Goal: Task Accomplishment & Management: Use online tool/utility

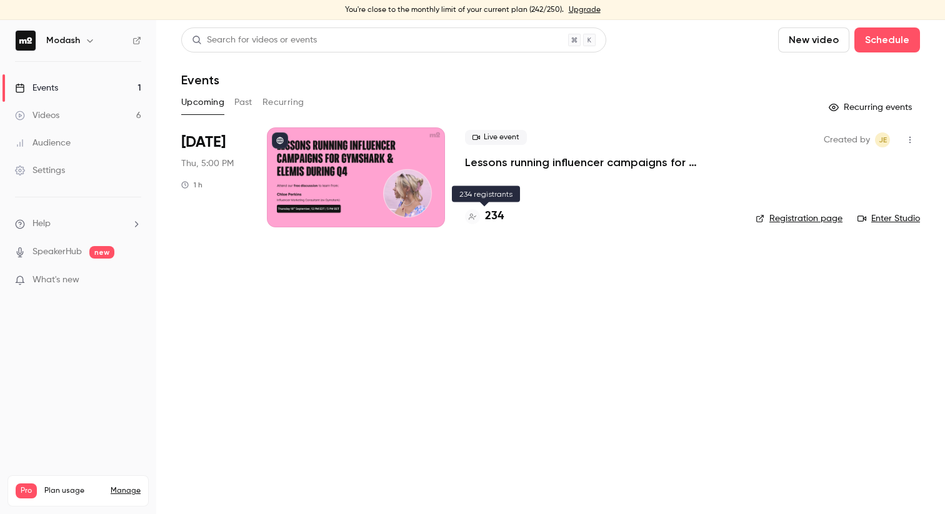
click at [487, 216] on h4 "234" at bounding box center [494, 216] width 19 height 17
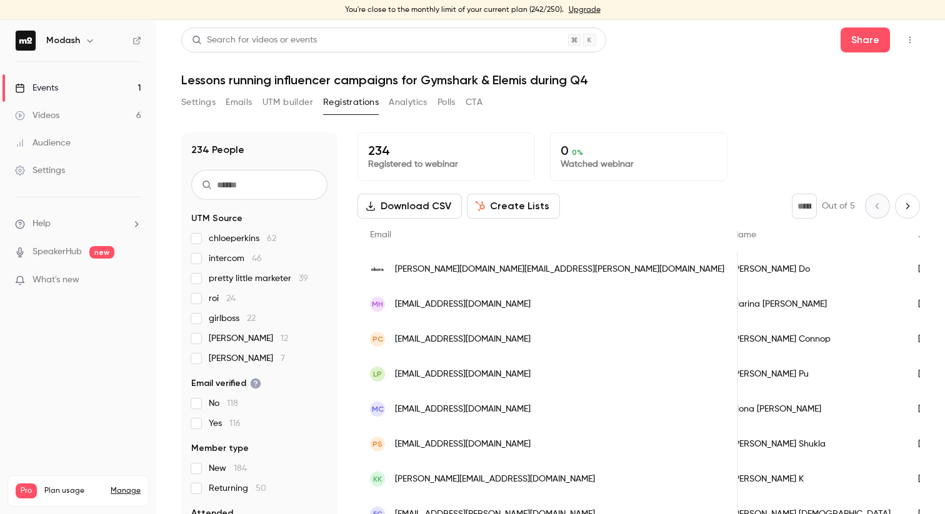
scroll to position [0, 6]
drag, startPoint x: 506, startPoint y: 272, endPoint x: 440, endPoint y: 272, distance: 66.2
click at [440, 272] on div "[PERSON_NAME][DOMAIN_NAME][EMAIL_ADDRESS][PERSON_NAME][DOMAIN_NAME]" at bounding box center [547, 269] width 381 height 35
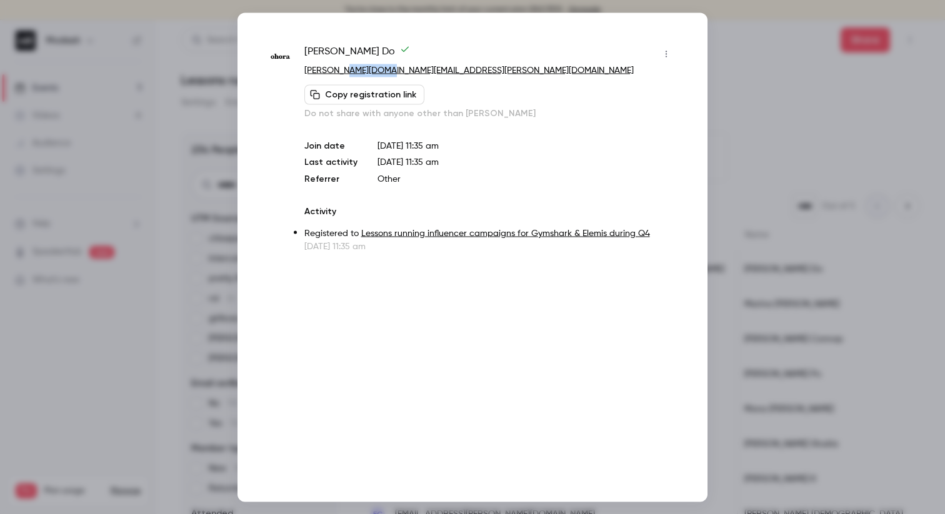
drag, startPoint x: 404, startPoint y: 75, endPoint x: 348, endPoint y: 74, distance: 56.3
click at [348, 74] on p "[PERSON_NAME][DOMAIN_NAME][EMAIL_ADDRESS][PERSON_NAME][DOMAIN_NAME]" at bounding box center [490, 70] width 372 height 13
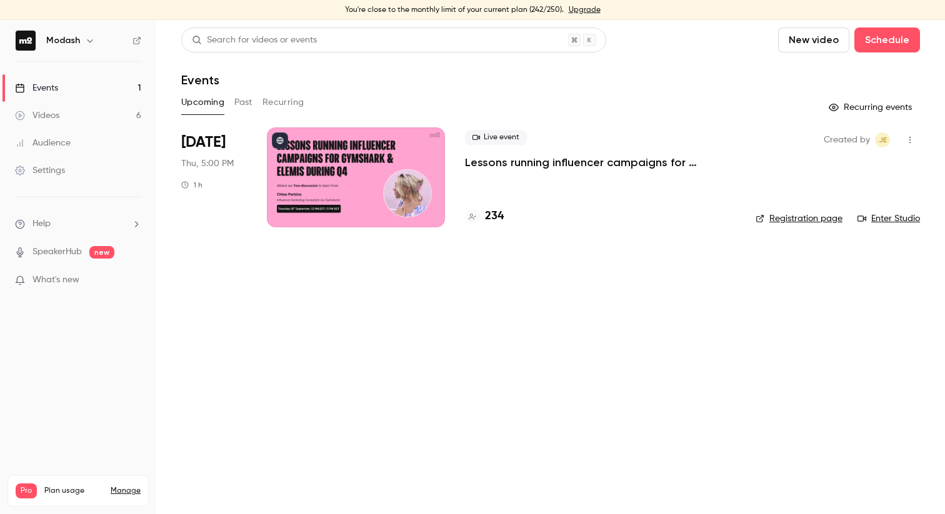
click at [667, 167] on p "Lessons running influencer campaigns for Gymshark & Elemis during Q4" at bounding box center [600, 162] width 271 height 15
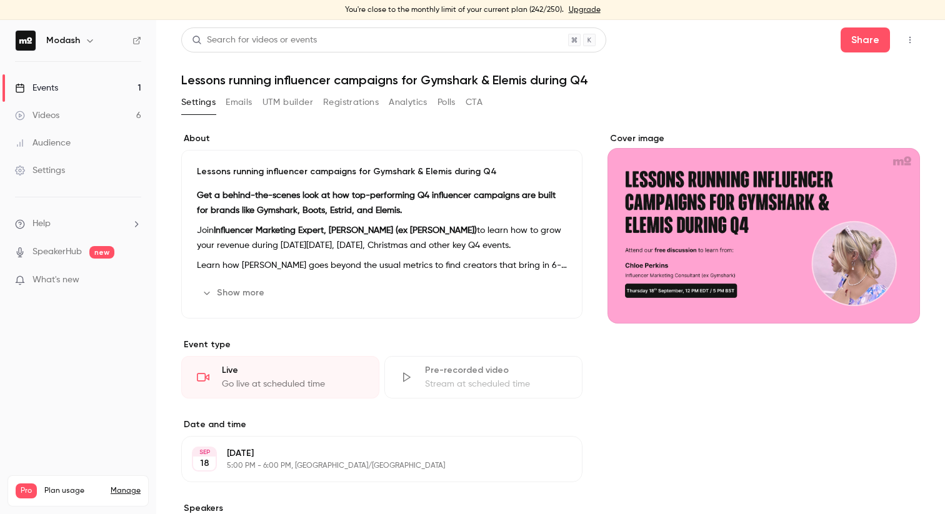
click at [358, 102] on button "Registrations" at bounding box center [351, 102] width 56 height 20
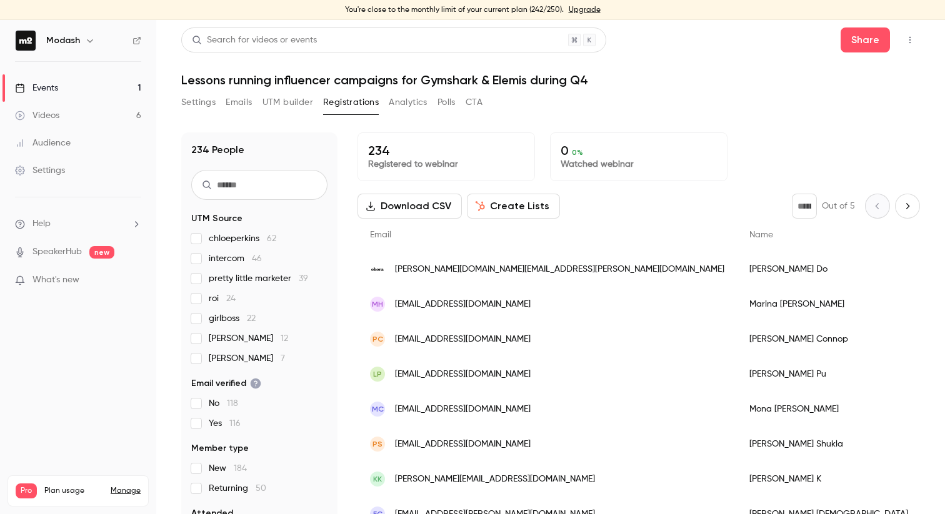
click at [521, 212] on button "Create Lists" at bounding box center [513, 206] width 93 height 25
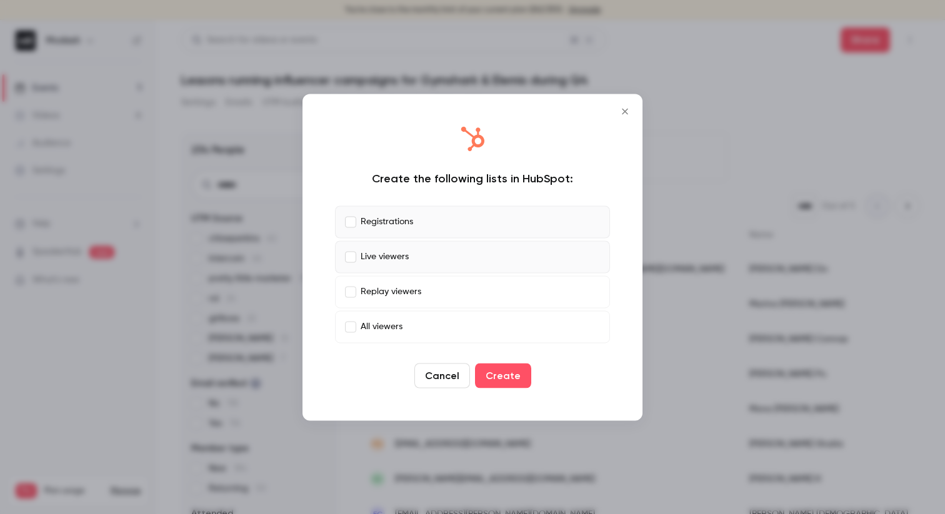
click at [349, 262] on label "Live viewers" at bounding box center [472, 257] width 275 height 32
click at [506, 379] on button "Create" at bounding box center [503, 375] width 56 height 25
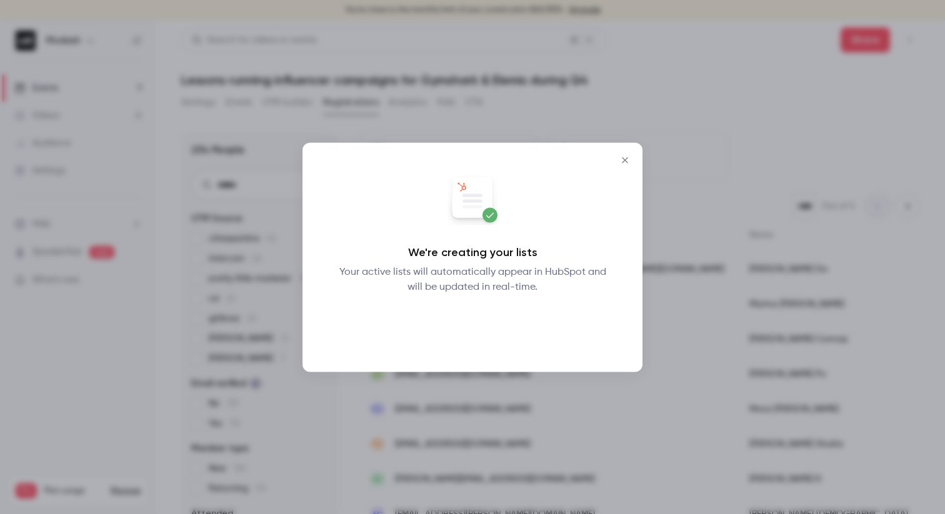
click at [481, 323] on button "Okay" at bounding box center [473, 326] width 46 height 25
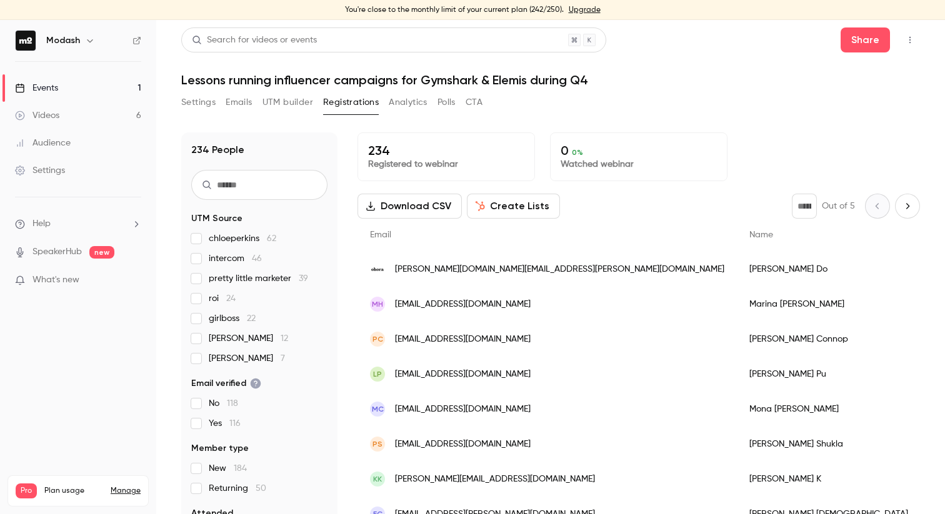
click at [106, 114] on link "Videos 6" at bounding box center [78, 115] width 156 height 27
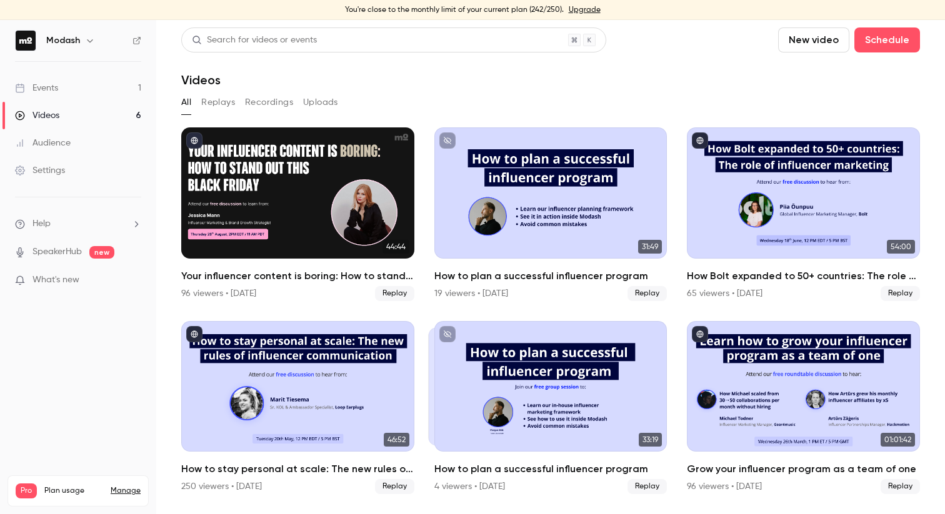
click at [104, 92] on link "Events 1" at bounding box center [78, 87] width 156 height 27
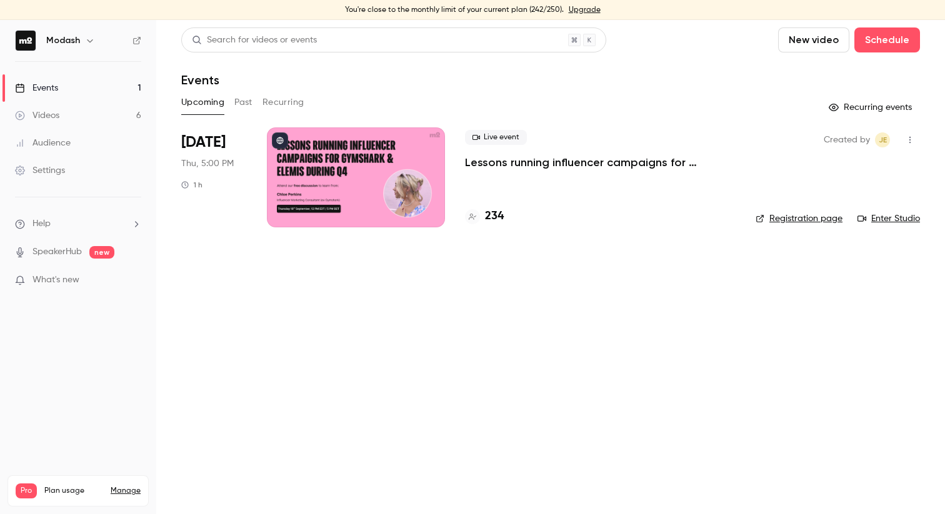
click at [64, 119] on link "Videos 6" at bounding box center [78, 115] width 156 height 27
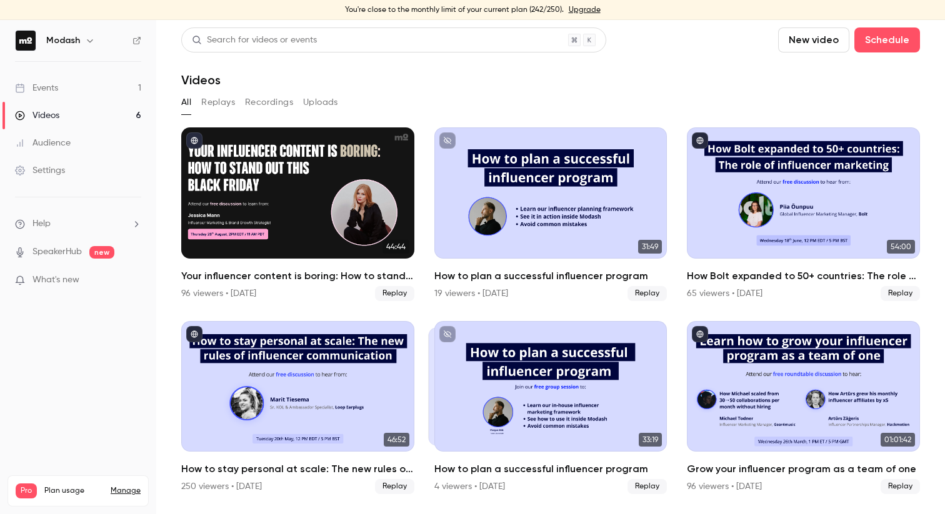
click at [49, 82] on div "Events" at bounding box center [36, 88] width 43 height 12
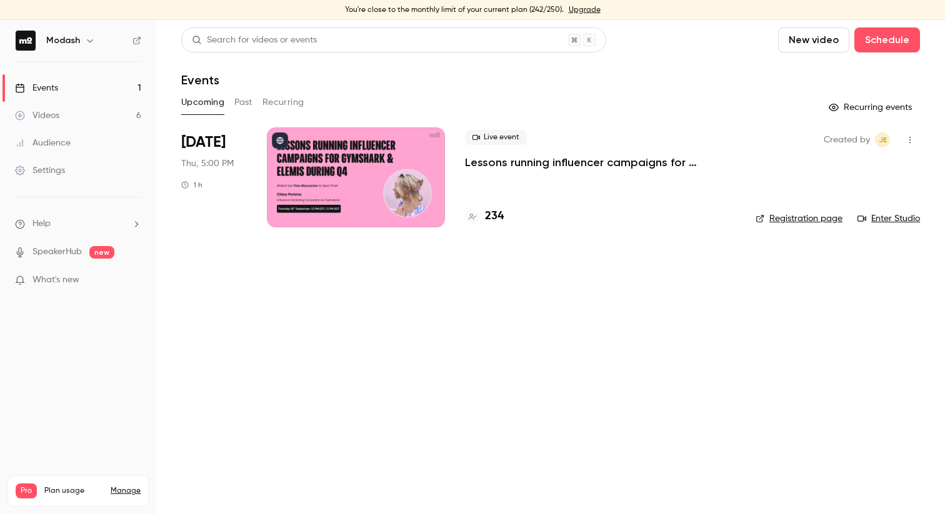
click at [49, 82] on div "Events" at bounding box center [36, 88] width 43 height 12
